Goal: Task Accomplishment & Management: Manage account settings

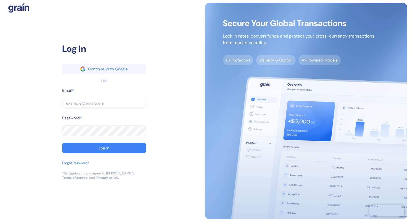
click at [83, 103] on input "text" at bounding box center [104, 103] width 84 height 11
type input "tal@mize.tech"
click at [62, 143] on button "Log In" at bounding box center [104, 148] width 84 height 11
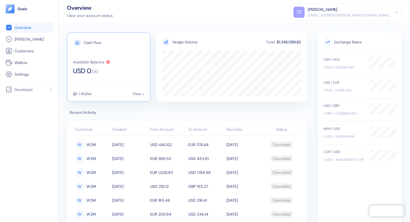
click at [137, 95] on div "View >" at bounding box center [138, 94] width 12 height 4
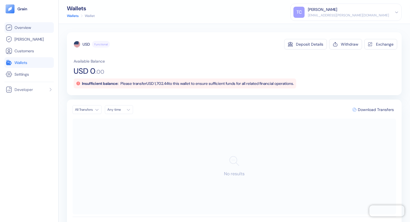
click at [25, 29] on span "Overview" at bounding box center [22, 28] width 16 height 6
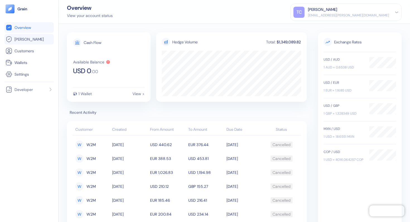
click at [25, 39] on span "Hedges" at bounding box center [28, 40] width 29 height 6
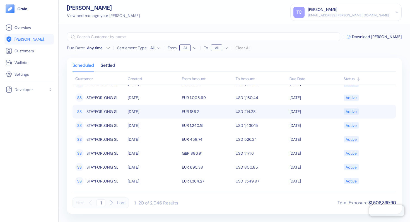
scroll to position [176, 0]
